Goal: Navigation & Orientation: Find specific page/section

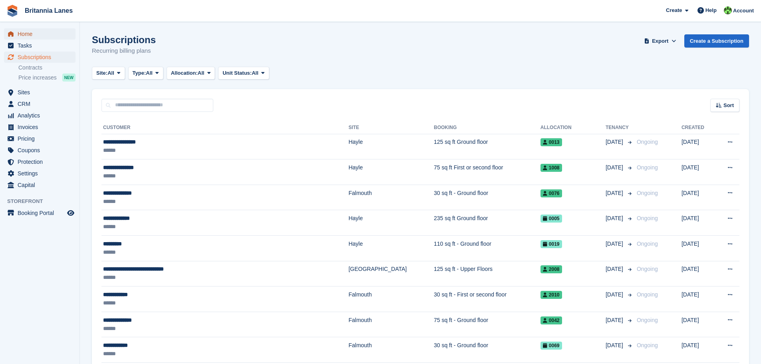
click at [42, 32] on span "Home" at bounding box center [42, 33] width 48 height 11
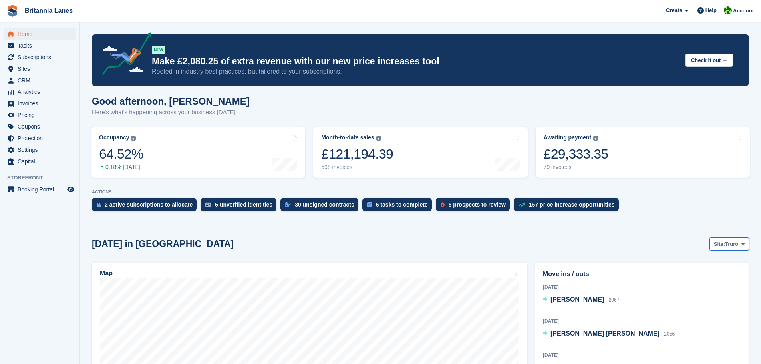
click at [727, 243] on span "Truro" at bounding box center [731, 244] width 13 height 8
click at [699, 291] on link "[GEOGRAPHIC_DATA]" at bounding box center [710, 291] width 72 height 14
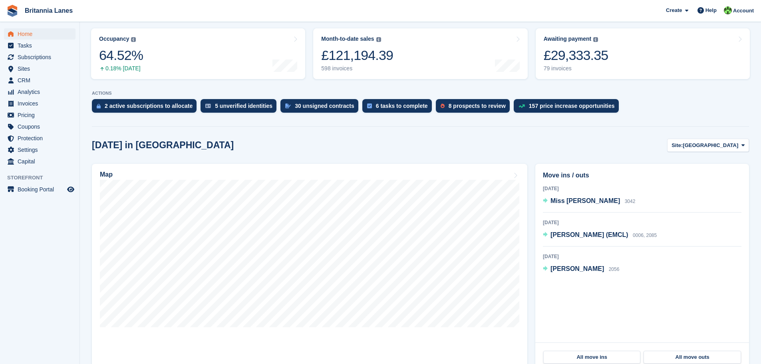
scroll to position [120, 0]
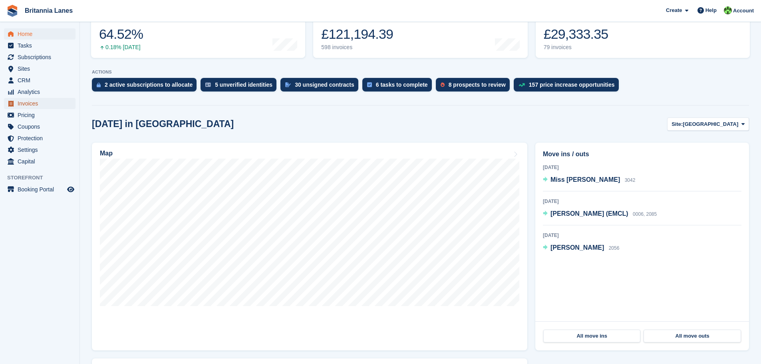
click at [34, 104] on span "Invoices" at bounding box center [42, 103] width 48 height 11
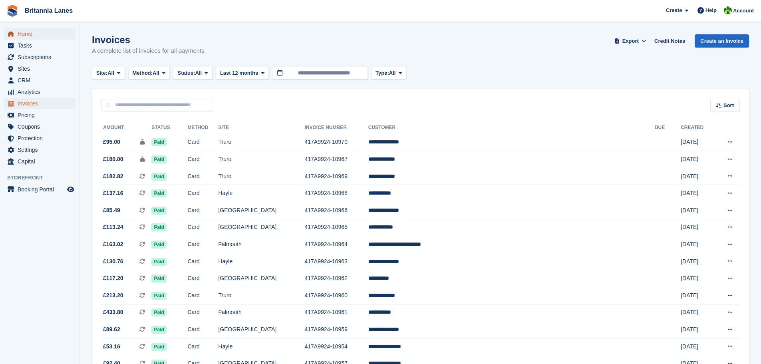
click at [26, 34] on span "Home" at bounding box center [42, 33] width 48 height 11
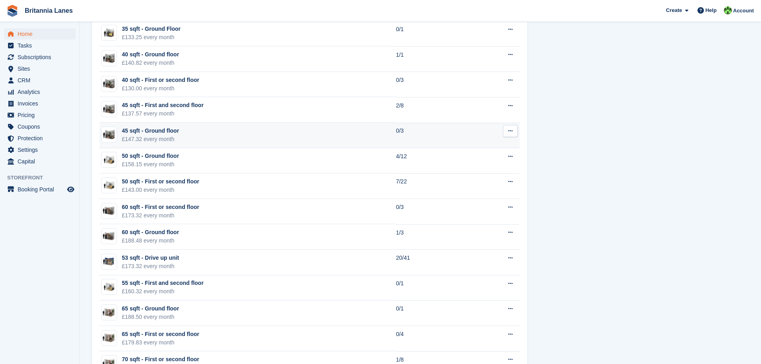
scroll to position [759, 0]
